Goal: Use online tool/utility: Utilize a website feature to perform a specific function

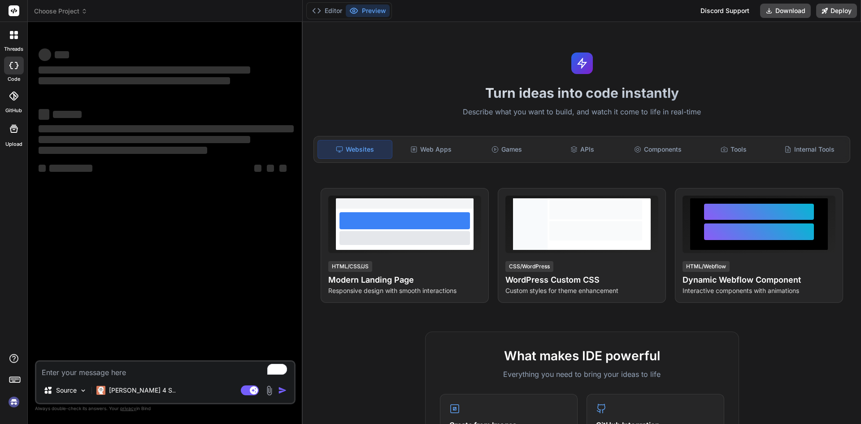
type textarea "x"
click at [571, 145] on div "APIs" at bounding box center [582, 149] width 74 height 19
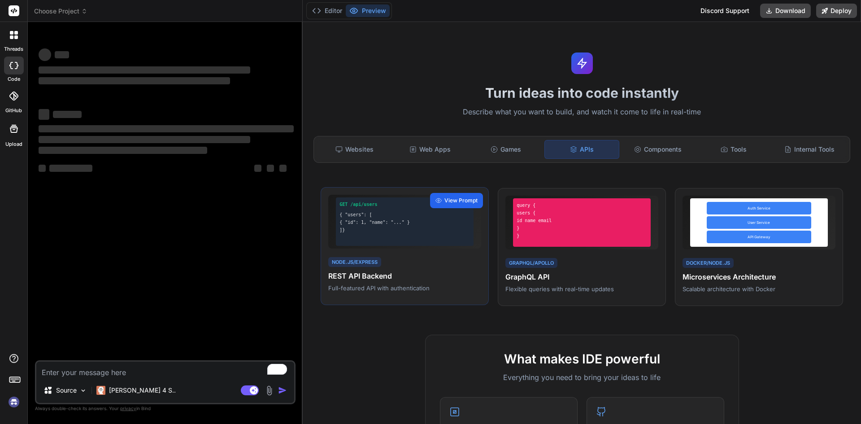
click at [448, 198] on span "View Prompt" at bounding box center [460, 200] width 33 height 8
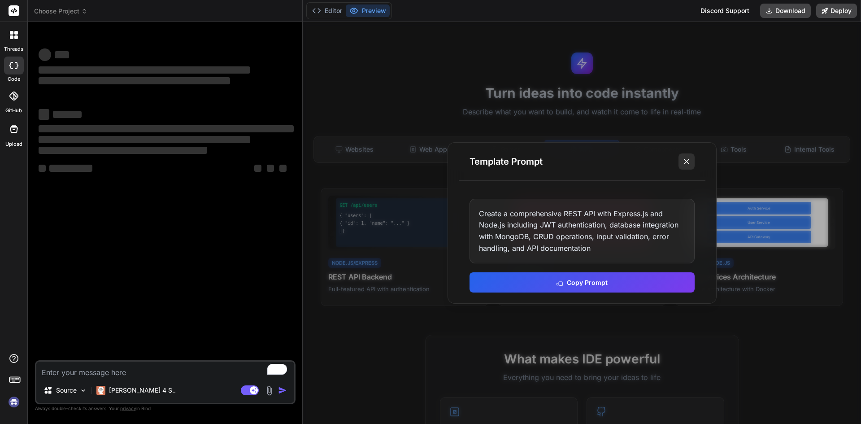
click at [687, 162] on line at bounding box center [686, 161] width 4 height 4
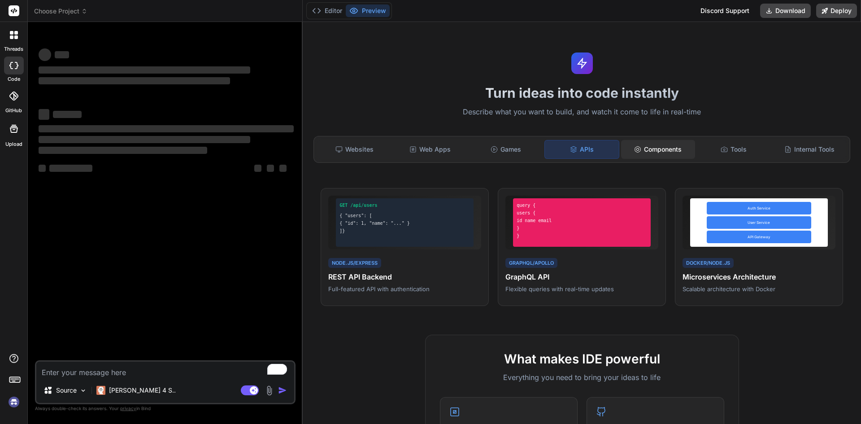
click at [656, 149] on div "Components" at bounding box center [658, 149] width 74 height 19
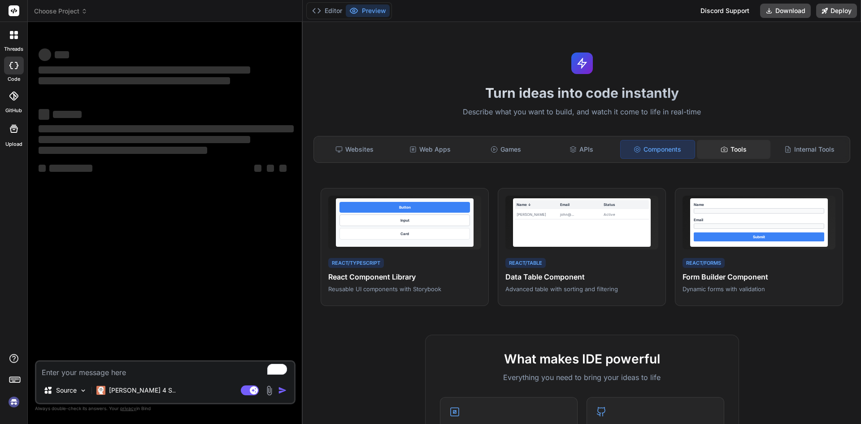
click at [707, 147] on div "Tools" at bounding box center [734, 149] width 74 height 19
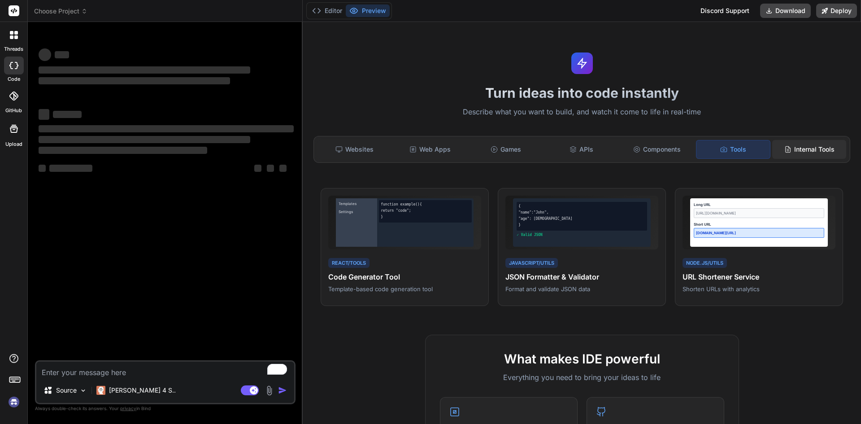
click at [807, 146] on div "Internal Tools" at bounding box center [809, 149] width 74 height 19
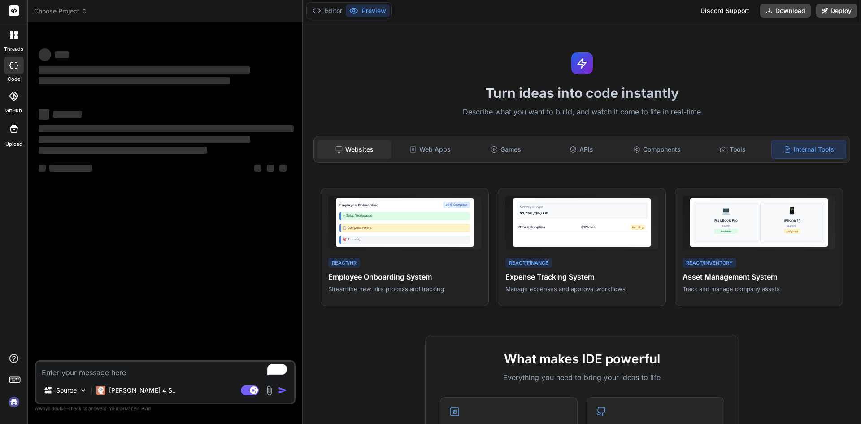
click at [382, 153] on div "Websites" at bounding box center [354, 149] width 74 height 19
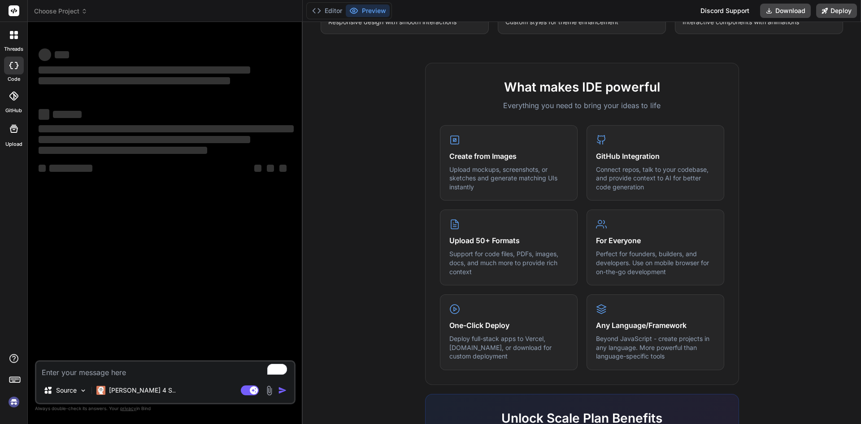
scroll to position [269, 0]
click at [500, 170] on p "Upload mockups, screenshots, or sketches and generate matching UIs instantly" at bounding box center [508, 177] width 119 height 26
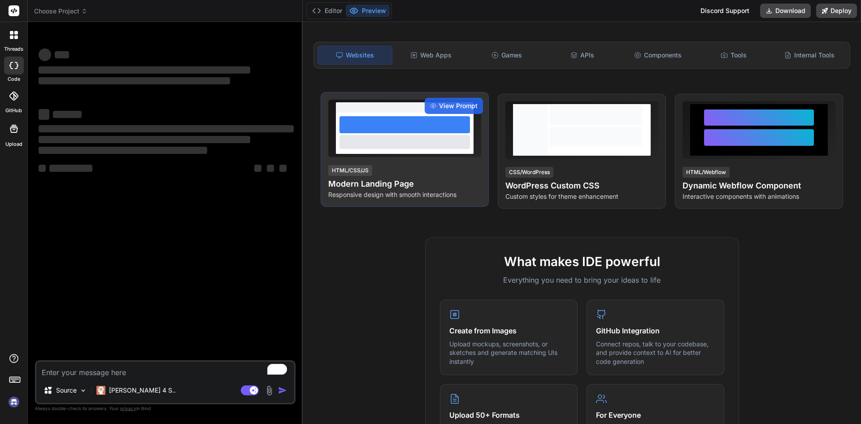
scroll to position [0, 0]
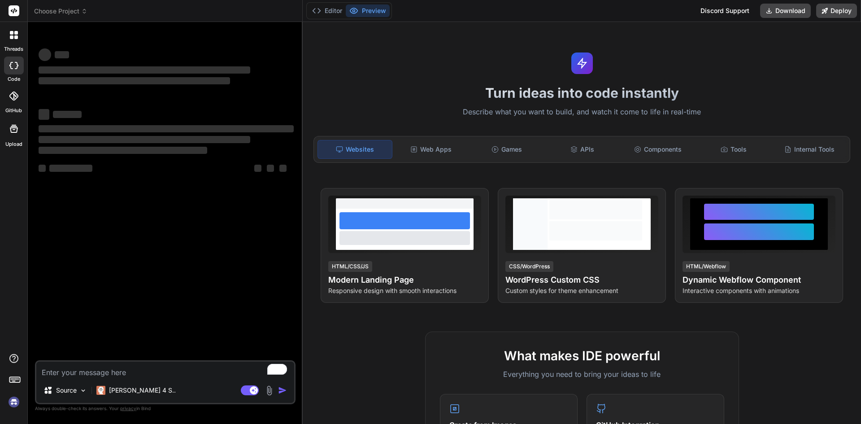
click at [17, 31] on icon at bounding box center [14, 35] width 8 height 8
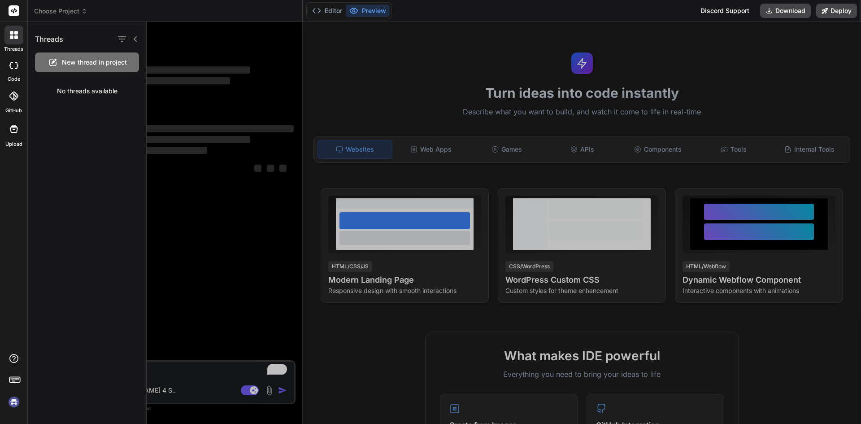
click at [171, 124] on div at bounding box center [504, 223] width 714 height 402
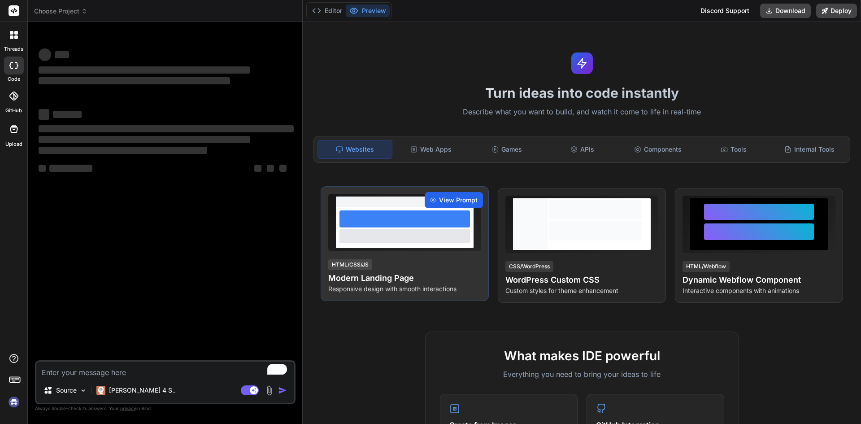
click at [463, 194] on div "View Prompt" at bounding box center [454, 200] width 58 height 16
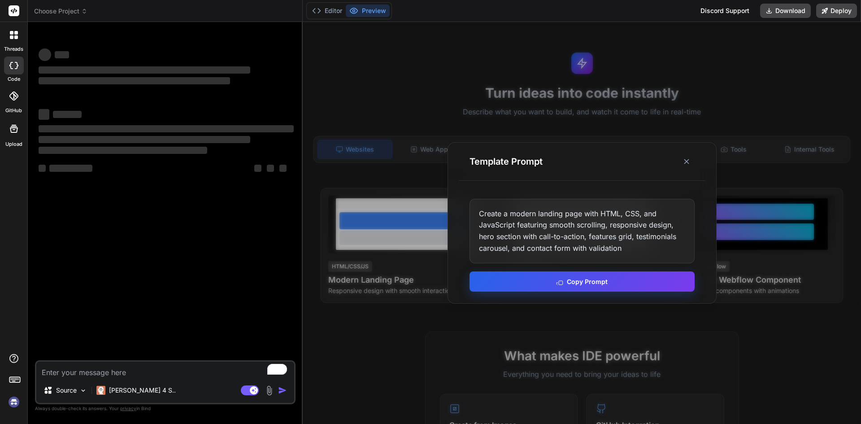
click at [543, 274] on button "Copy Prompt" at bounding box center [581, 281] width 225 height 20
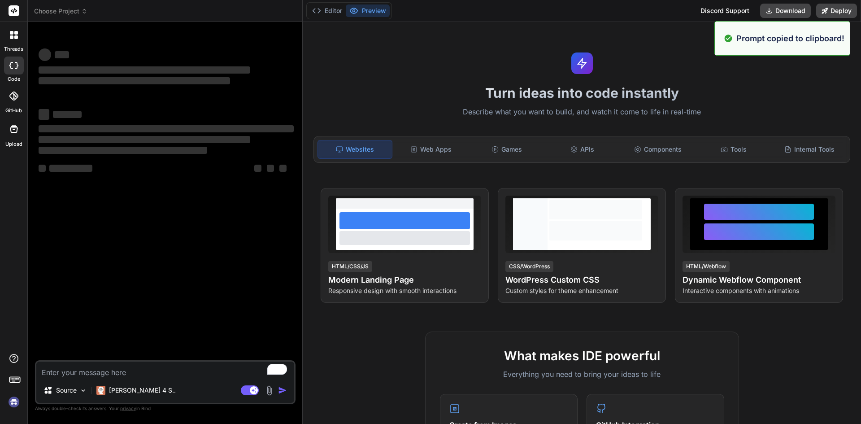
click at [73, 363] on textarea "To enrich screen reader interactions, please activate Accessibility in Grammarl…" at bounding box center [165, 369] width 258 height 16
paste textarea "Create a modern landing page with HTML, CSS, and JavaScript featuring smooth sc…"
type textarea "Create a modern landing page with HTML, CSS, and JavaScript featuring smooth sc…"
type textarea "x"
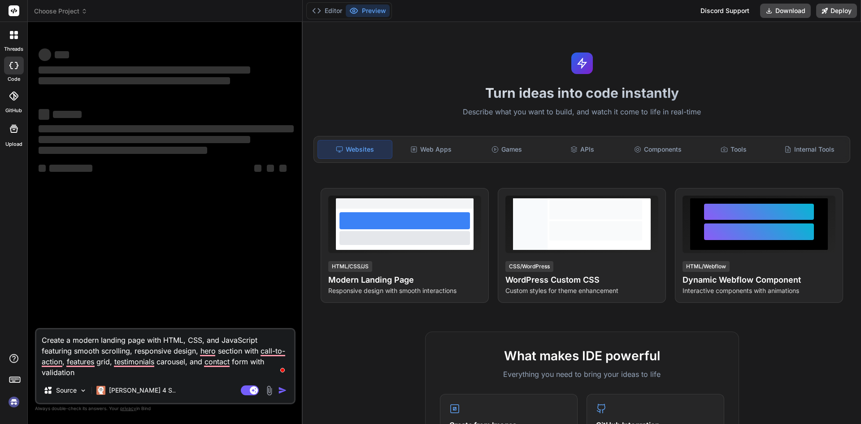
type textarea "Create a modern landing page with HTML, CSS, and JavaScript featuring smooth sc…"
click at [231, 287] on div "‌ ‌ ‌ ‌ ‌ ‌ ‌ ‌ ‌ ‌ ‌ ‌ ‌ ‌" at bounding box center [166, 178] width 259 height 299
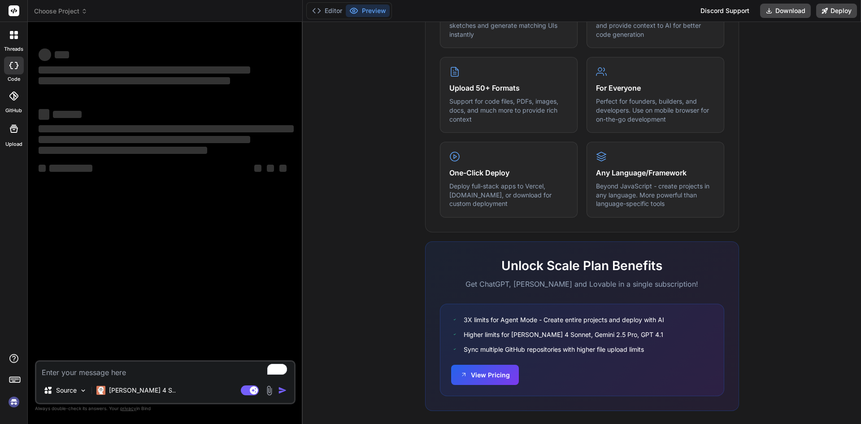
scroll to position [431, 0]
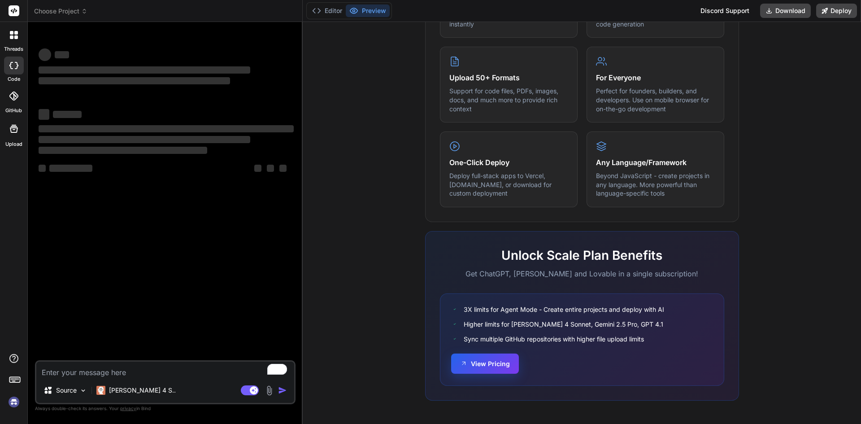
click at [480, 366] on button "View Pricing" at bounding box center [485, 363] width 68 height 20
type textarea "x"
